Goal: Transaction & Acquisition: Purchase product/service

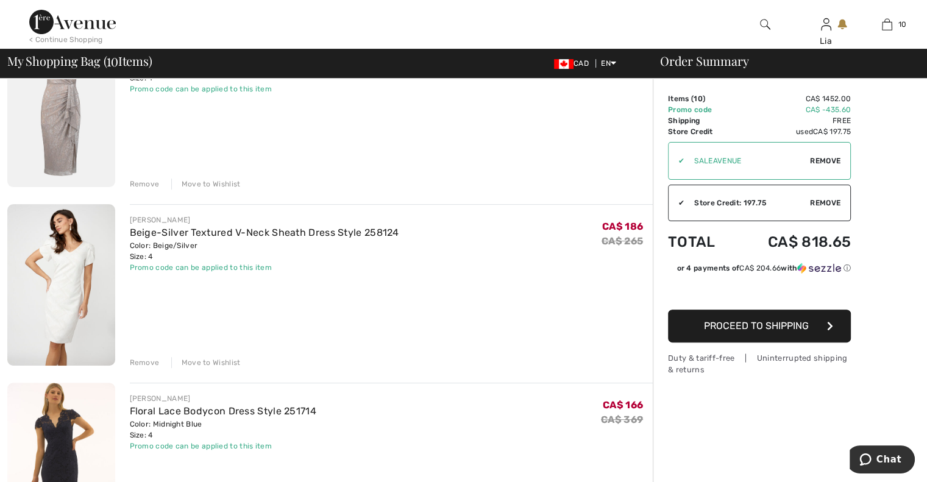
click at [150, 361] on div "Remove" at bounding box center [145, 362] width 30 height 11
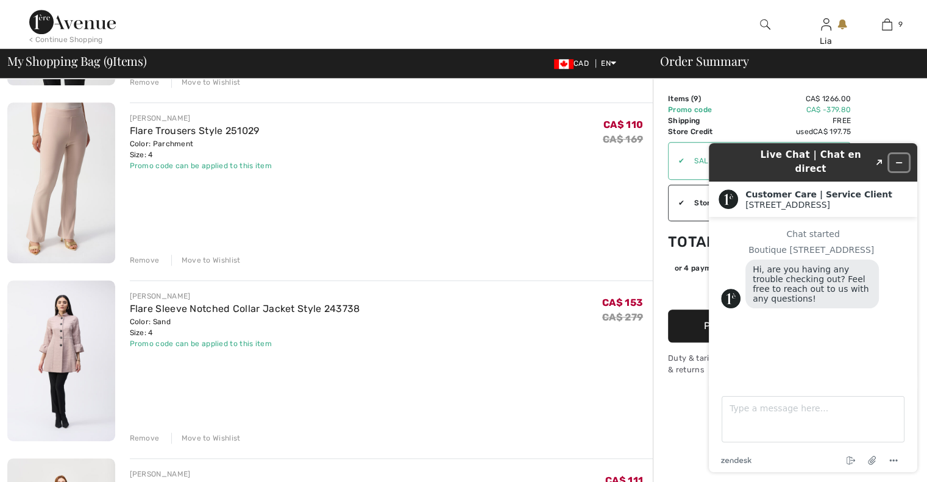
click at [902, 158] on icon "Minimize widget" at bounding box center [898, 162] width 9 height 9
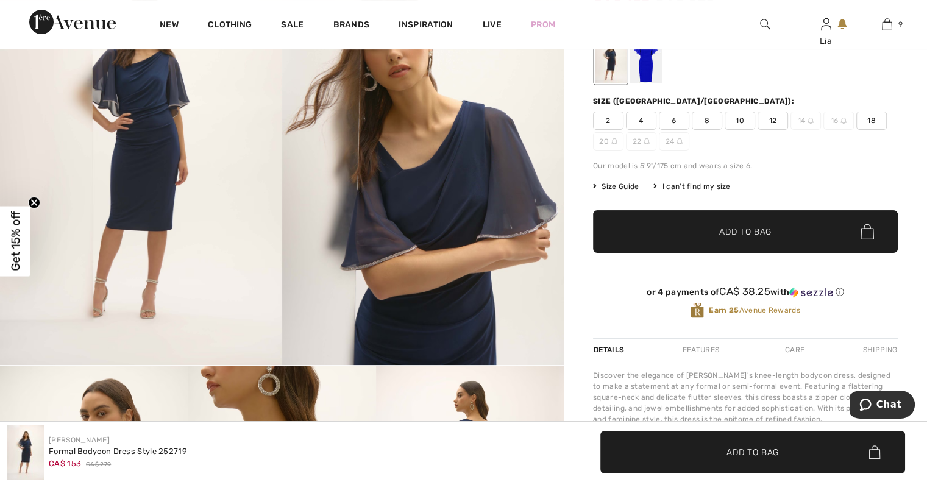
scroll to position [63, 0]
